Goal: Find specific page/section: Find specific page/section

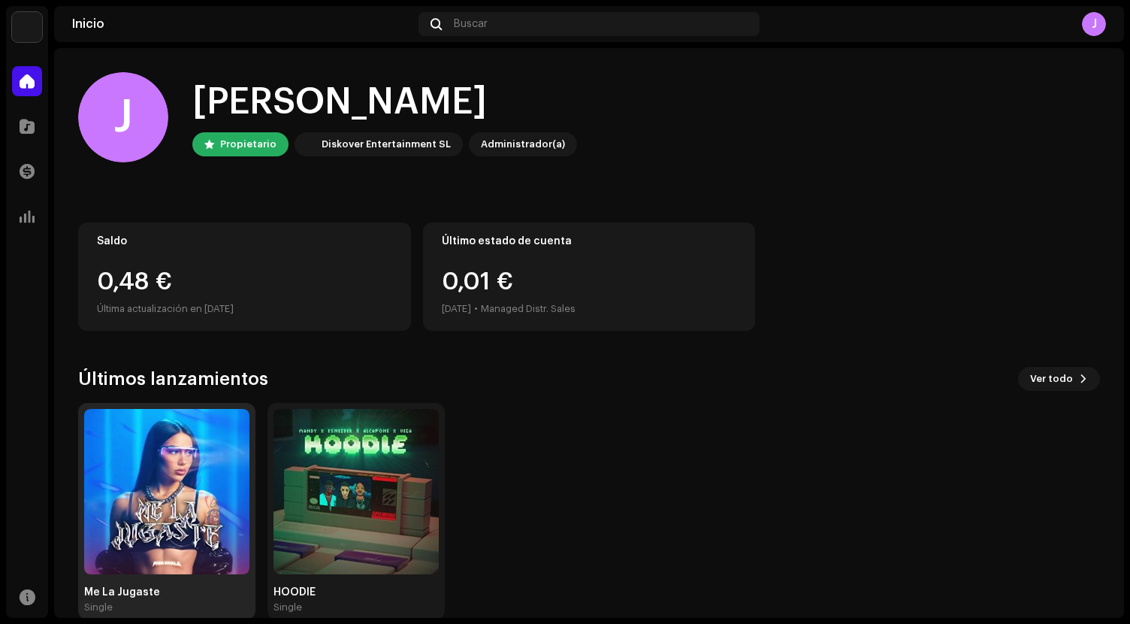
click at [201, 497] on img at bounding box center [166, 491] width 165 height 165
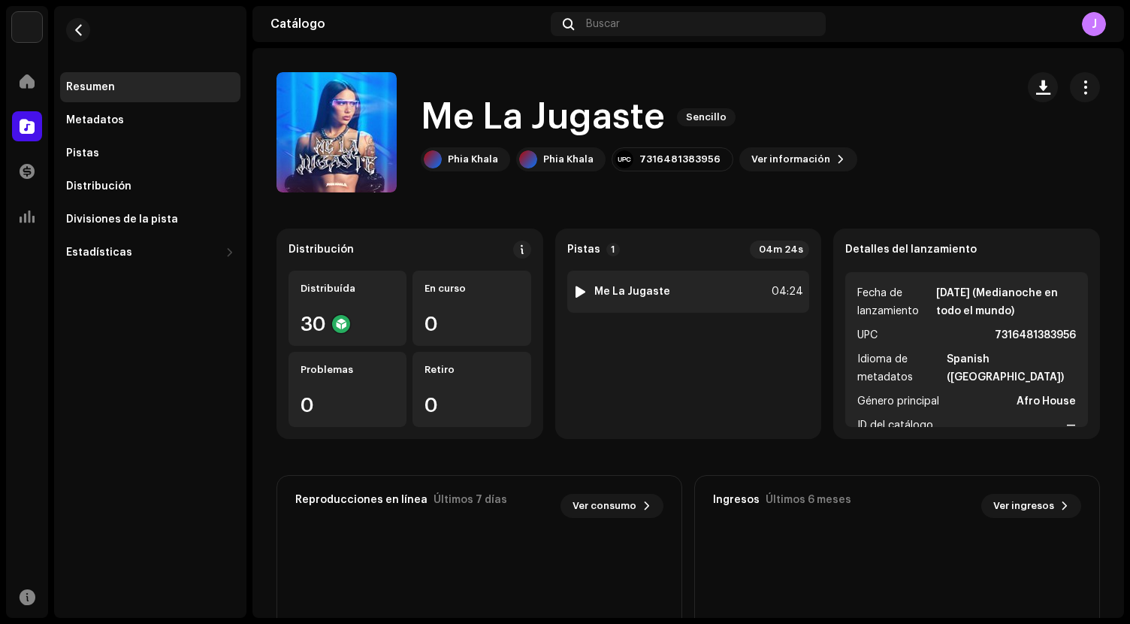
click at [652, 284] on div "1 Me La Jugaste" at bounding box center [621, 291] width 97 height 15
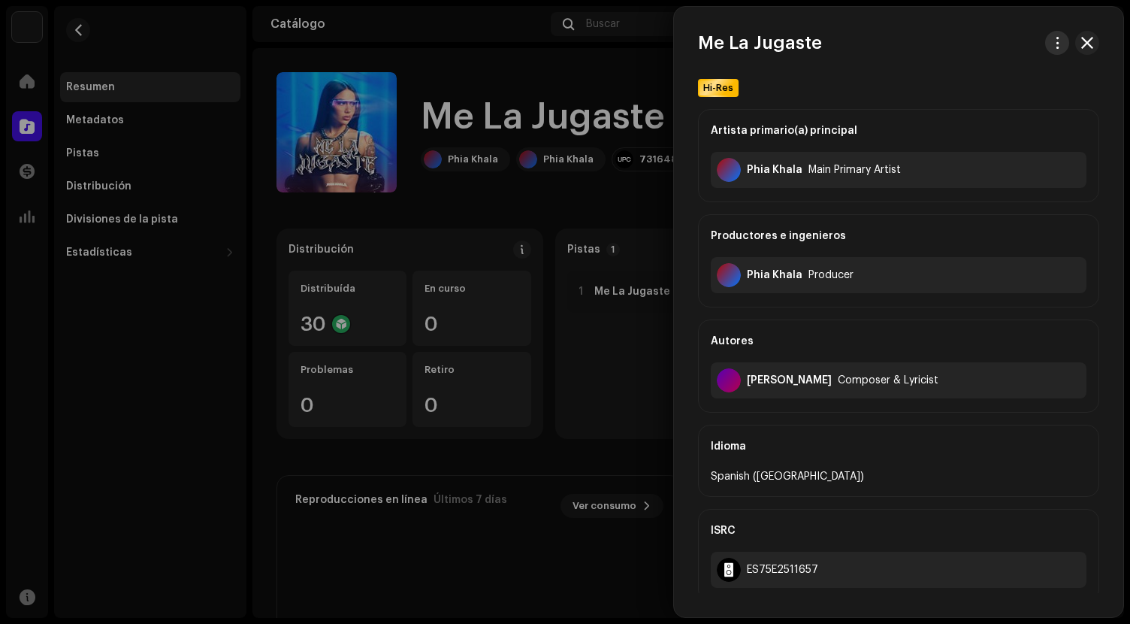
click at [1050, 49] on button "button" at bounding box center [1057, 43] width 24 height 24
click at [869, 339] on div "Autores" at bounding box center [899, 341] width 376 height 42
click at [585, 198] on div at bounding box center [565, 312] width 1130 height 624
